Goal: Find specific page/section: Find specific page/section

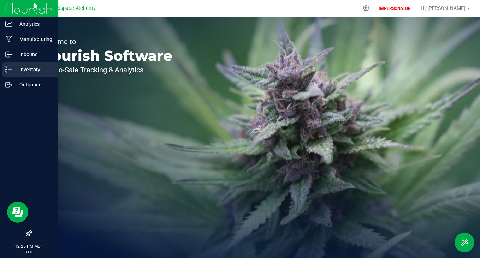
click at [9, 68] on icon at bounding box center [8, 69] width 7 height 7
